Goal: Task Accomplishment & Management: Manage account settings

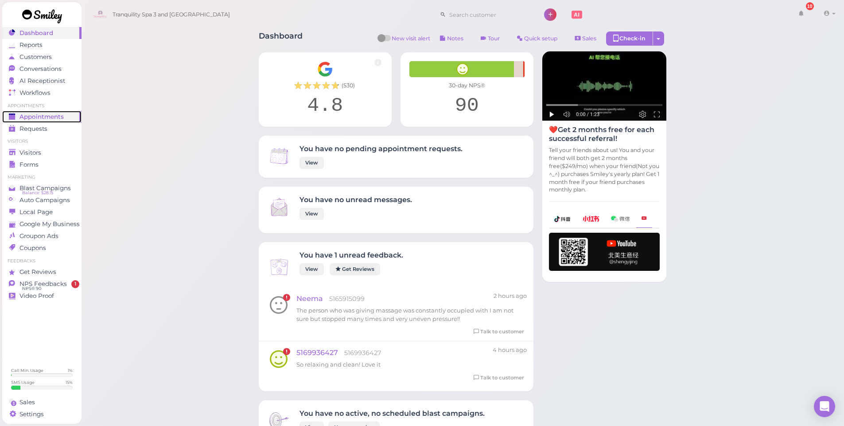
click at [37, 116] on span "Appointments" at bounding box center [41, 117] width 44 height 8
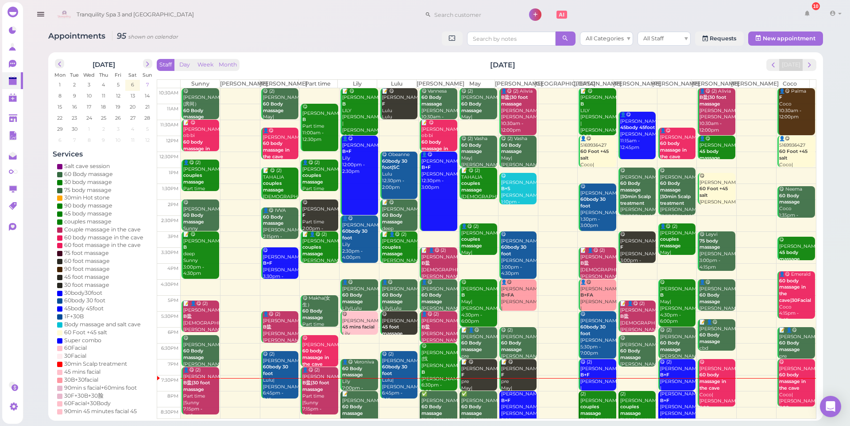
click at [147, 85] on span "7" at bounding box center [147, 85] width 4 height 8
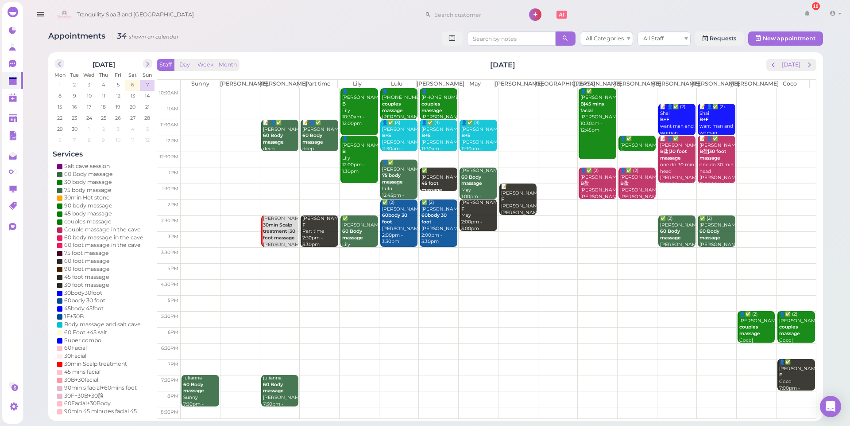
click at [58, 81] on span "1" at bounding box center [60, 85] width 4 height 8
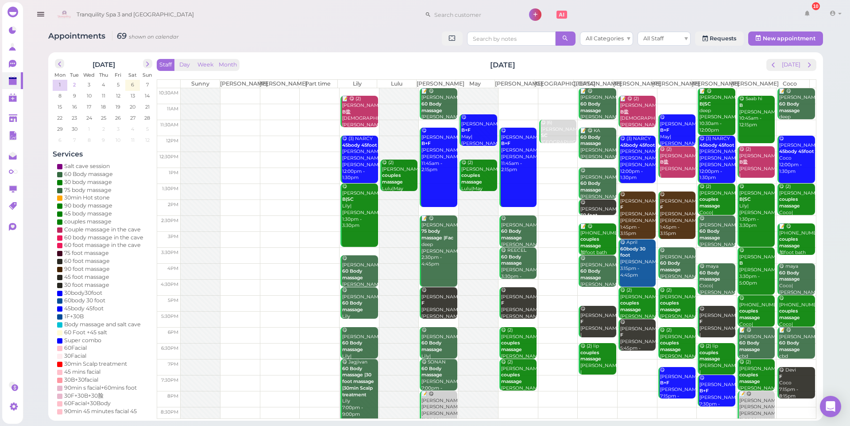
click at [74, 86] on span "2" at bounding box center [74, 85] width 4 height 8
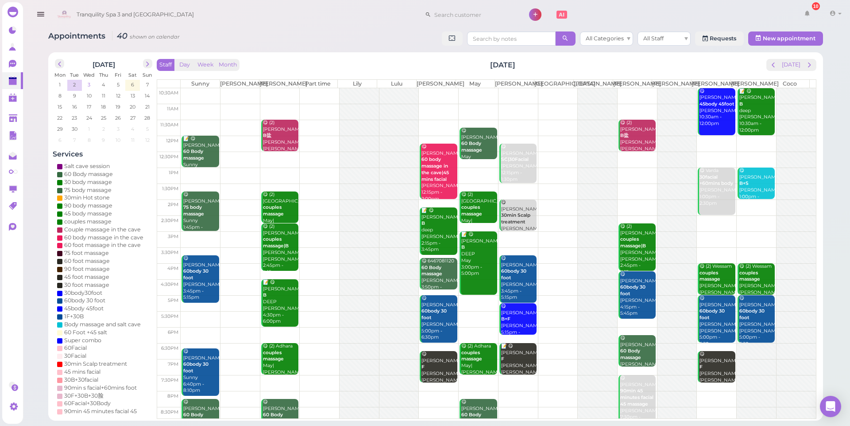
click at [90, 83] on span "3" at bounding box center [89, 85] width 4 height 8
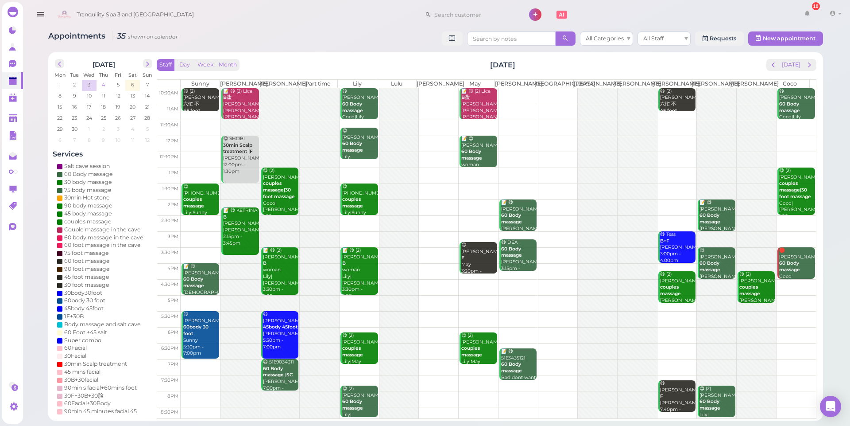
click at [102, 83] on span "4" at bounding box center [103, 85] width 5 height 8
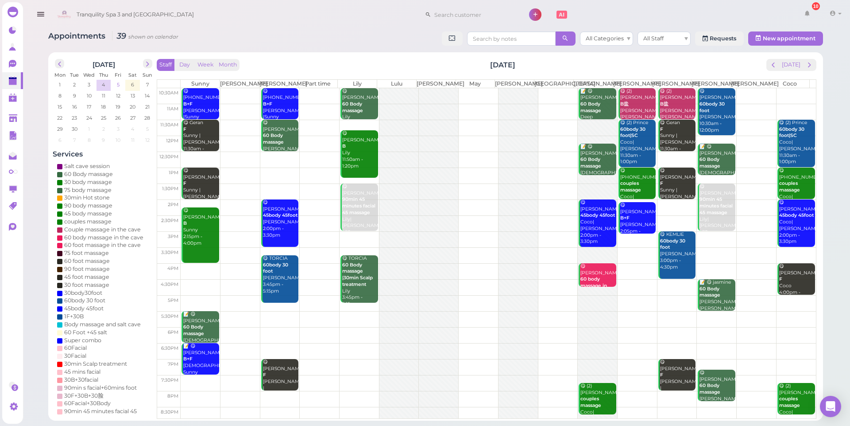
click at [118, 85] on span "5" at bounding box center [118, 85] width 4 height 8
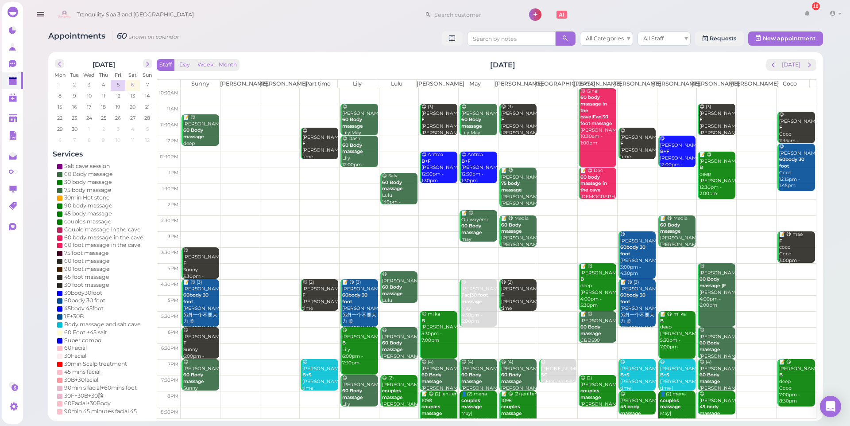
click at [132, 85] on span "6" at bounding box center [132, 85] width 5 height 8
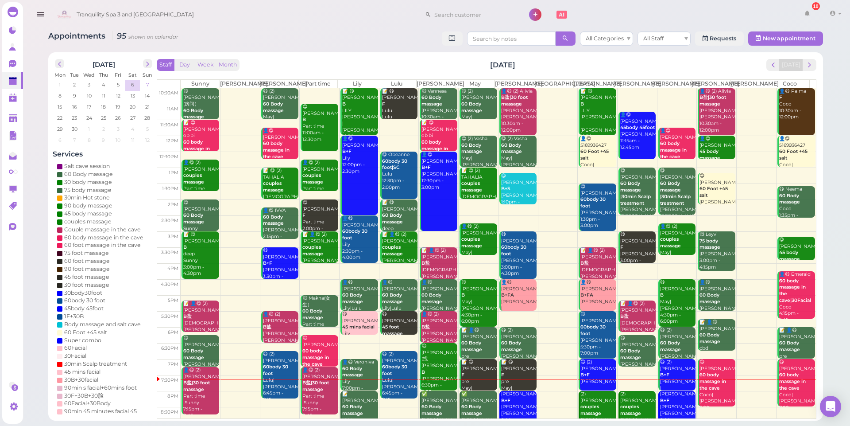
click at [145, 82] on span "7" at bounding box center [147, 85] width 4 height 8
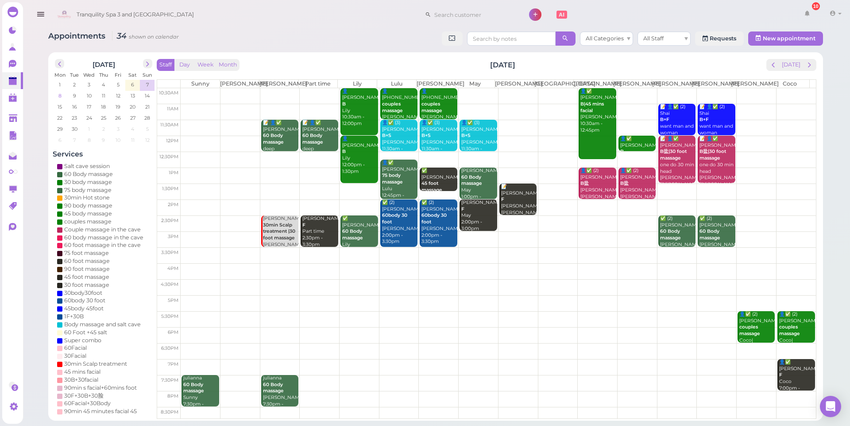
click at [58, 95] on span "8" at bounding box center [60, 96] width 5 height 8
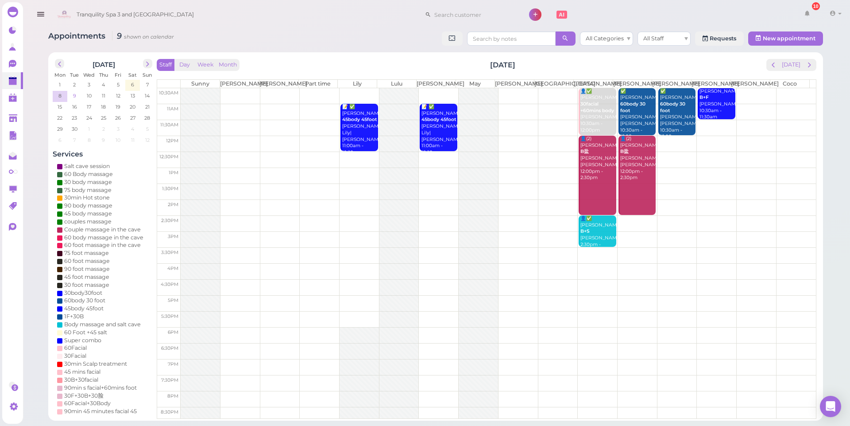
click at [75, 96] on span "9" at bounding box center [74, 96] width 5 height 8
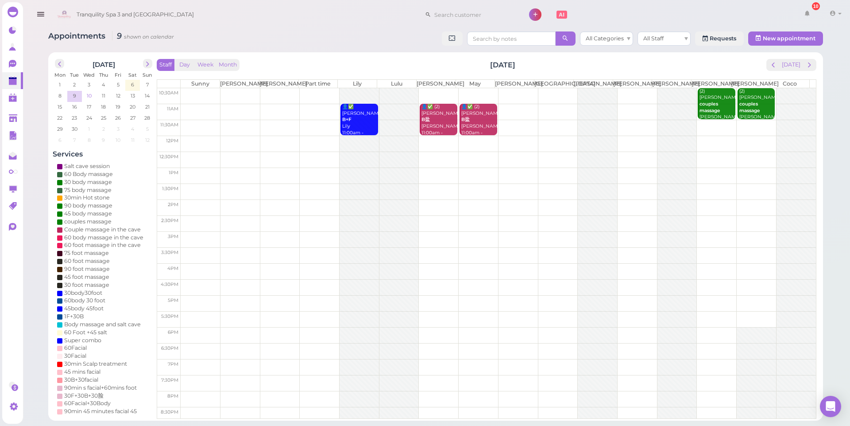
click at [88, 93] on span "10" at bounding box center [89, 96] width 7 height 8
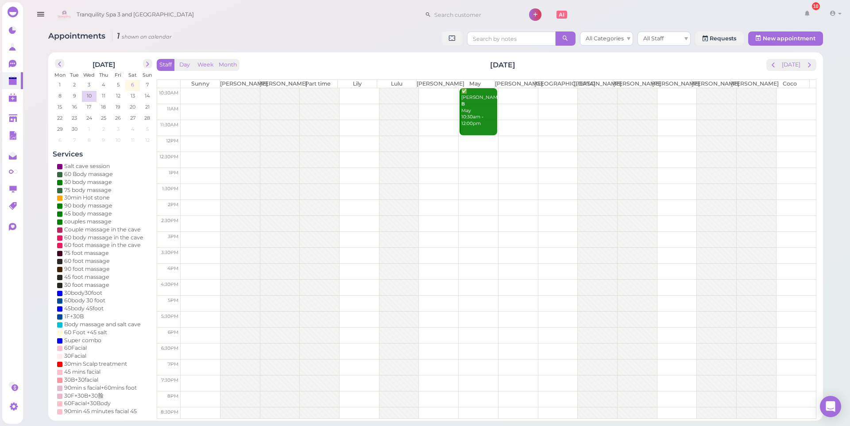
click at [131, 84] on span "6" at bounding box center [132, 85] width 5 height 8
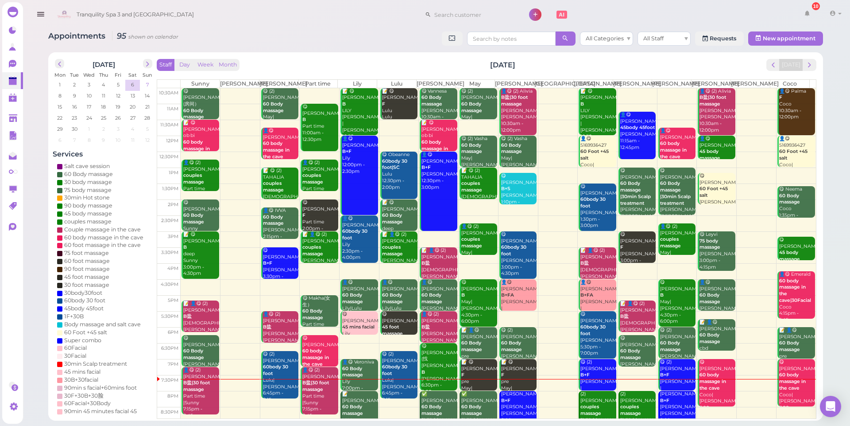
click at [147, 83] on span "7" at bounding box center [147, 85] width 4 height 8
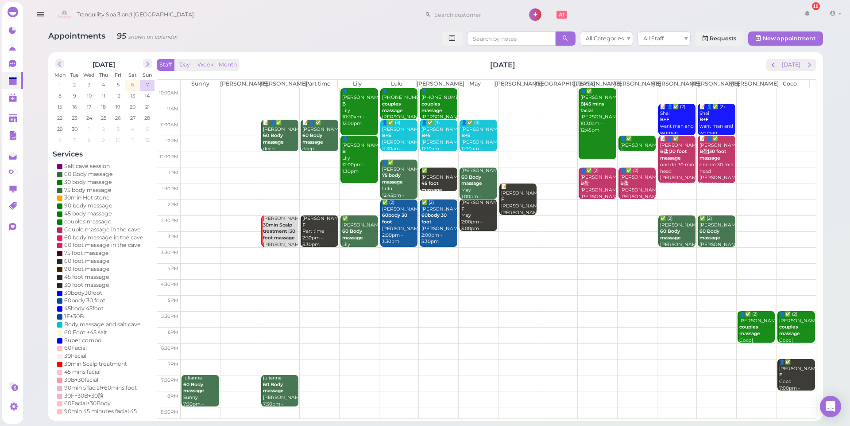
click at [132, 85] on span "6" at bounding box center [132, 85] width 5 height 8
